Goal: Task Accomplishment & Management: Use online tool/utility

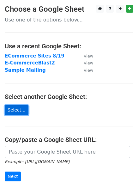
click at [12, 111] on link "Select..." at bounding box center [17, 110] width 24 height 10
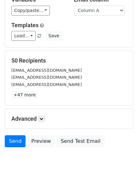
scroll to position [88, 0]
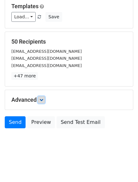
click at [42, 97] on link at bounding box center [41, 99] width 7 height 7
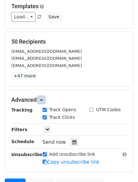
click at [42, 97] on link at bounding box center [41, 99] width 7 height 7
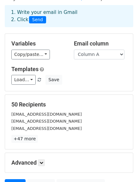
scroll to position [25, 0]
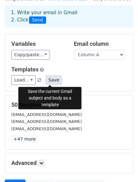
click at [47, 81] on button "Save" at bounding box center [53, 80] width 16 height 10
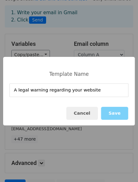
type input "A legal warning regarding your website"
click at [48, 112] on div "Cancel Save" at bounding box center [68, 113] width 131 height 24
click at [115, 109] on button "Save" at bounding box center [114, 113] width 27 height 13
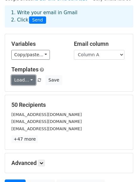
click at [31, 78] on link "Load..." at bounding box center [23, 80] width 24 height 10
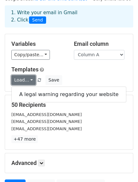
click at [31, 78] on link "Load..." at bounding box center [23, 80] width 24 height 10
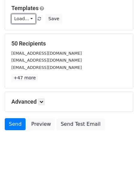
scroll to position [88, 0]
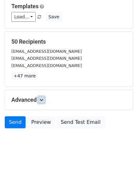
click at [41, 101] on icon at bounding box center [41, 100] width 4 height 4
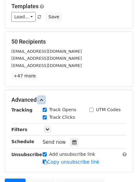
click at [41, 101] on icon at bounding box center [41, 100] width 4 height 4
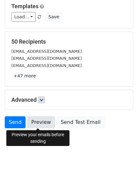
click at [37, 122] on link "Preview" at bounding box center [41, 122] width 28 height 12
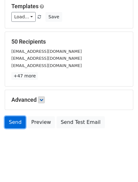
click at [18, 121] on link "Send" at bounding box center [15, 122] width 21 height 12
